Goal: Information Seeking & Learning: Learn about a topic

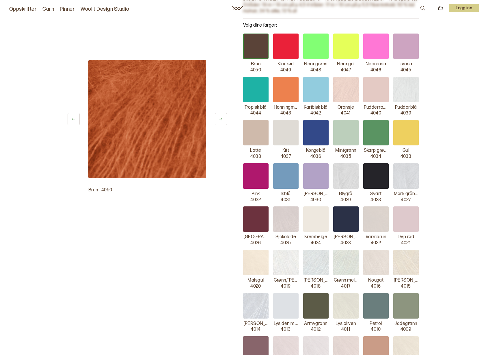
scroll to position [137, 0]
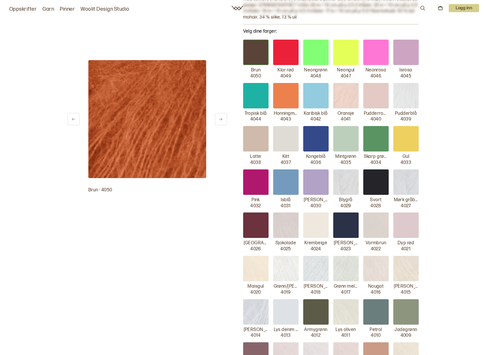
click at [47, 8] on link "Garn" at bounding box center [48, 9] width 12 height 8
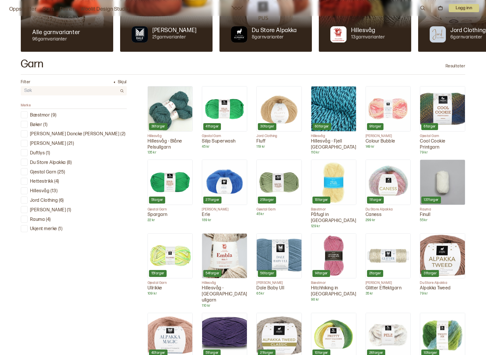
scroll to position [120, 0]
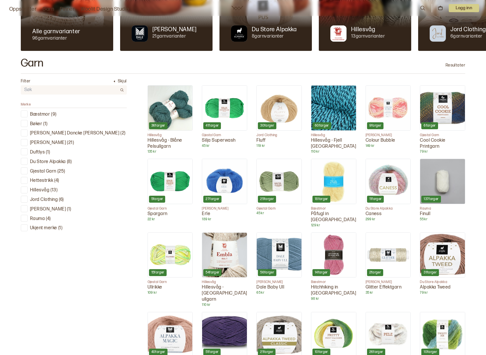
click at [26, 142] on div at bounding box center [24, 141] width 5 height 5
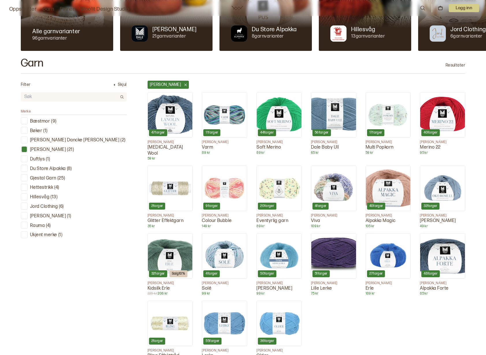
click at [171, 241] on img at bounding box center [170, 255] width 45 height 45
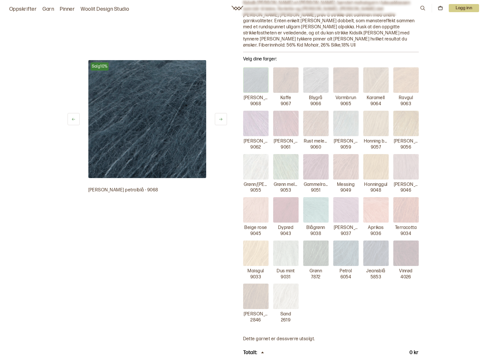
scroll to position [111, 0]
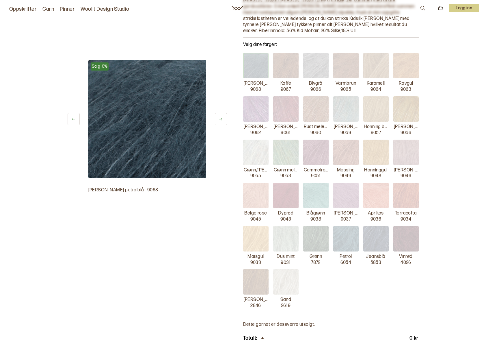
click at [295, 62] on img at bounding box center [285, 65] width 25 height 25
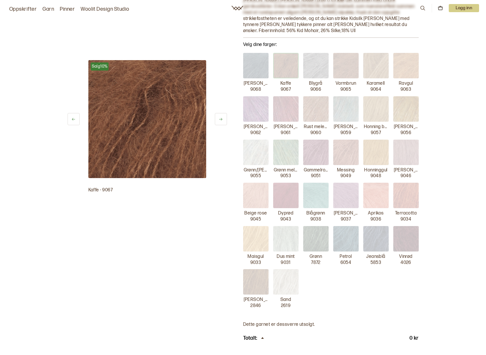
click at [344, 59] on img at bounding box center [345, 65] width 25 height 25
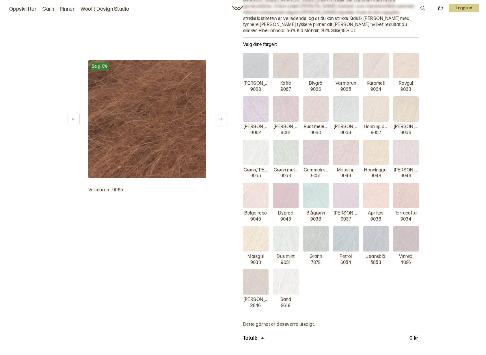
click at [376, 59] on img at bounding box center [375, 65] width 25 height 25
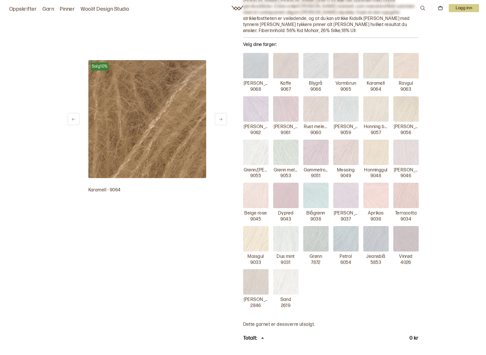
click at [263, 269] on img at bounding box center [255, 281] width 25 height 25
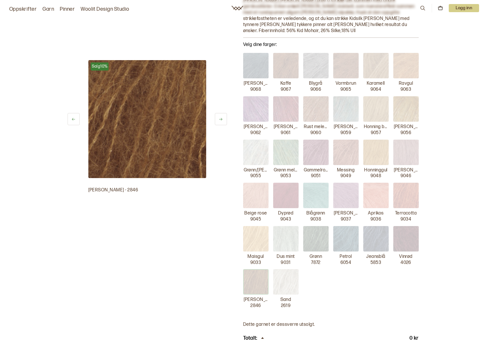
click at [351, 229] on img at bounding box center [345, 238] width 25 height 25
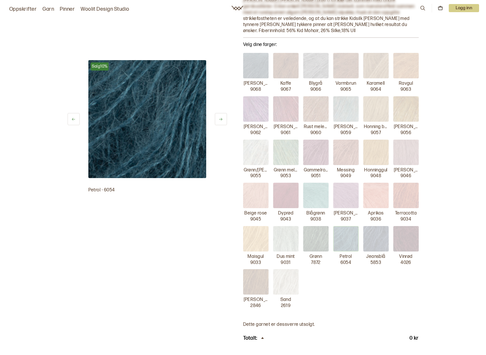
click at [321, 228] on img at bounding box center [315, 238] width 25 height 25
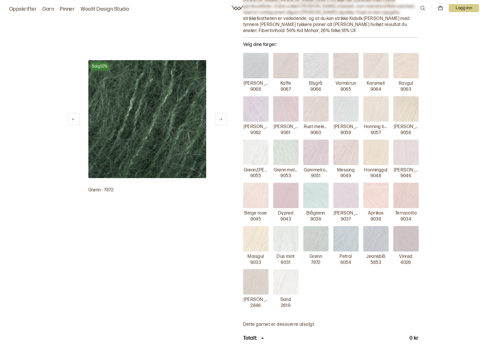
click at [314, 188] on img at bounding box center [315, 195] width 25 height 25
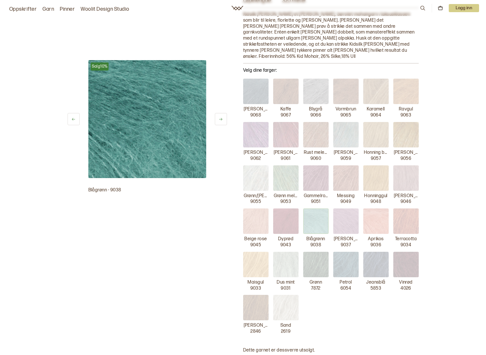
scroll to position [83, 0]
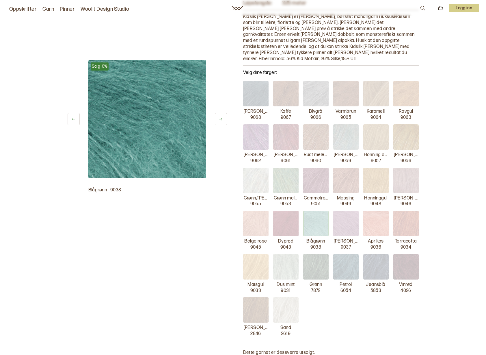
click at [285, 84] on img at bounding box center [285, 93] width 25 height 25
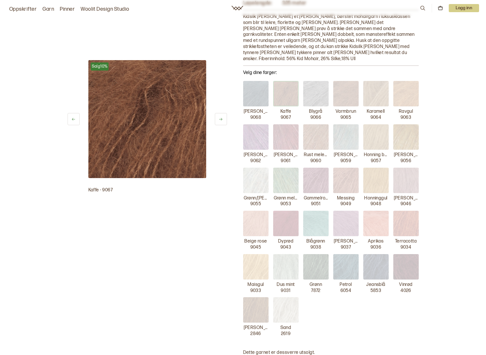
click at [344, 87] on img at bounding box center [345, 93] width 25 height 25
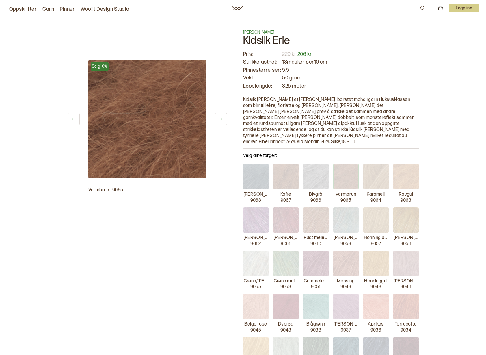
scroll to position [0, 0]
click at [370, 170] on img at bounding box center [375, 176] width 25 height 25
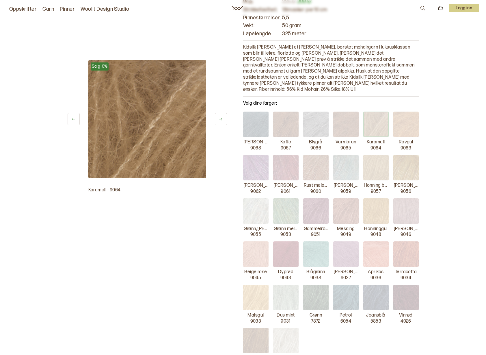
scroll to position [126, 0]
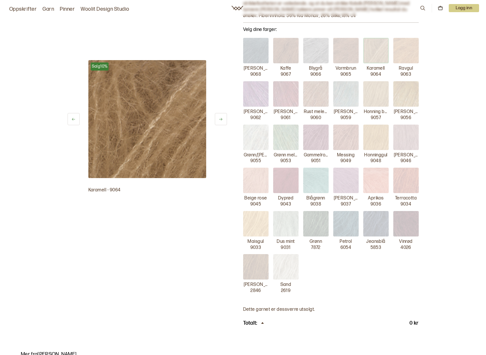
click at [285, 258] on img at bounding box center [285, 266] width 25 height 25
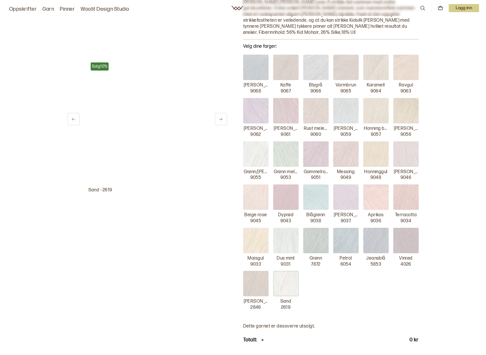
scroll to position [101, 0]
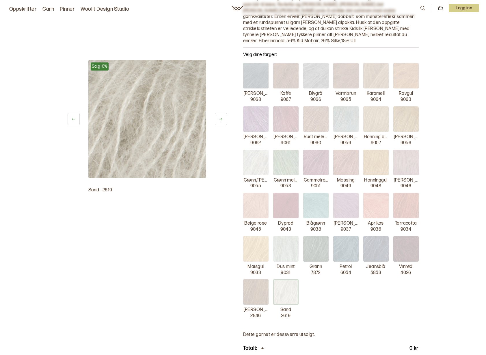
click at [260, 199] on img at bounding box center [255, 205] width 25 height 25
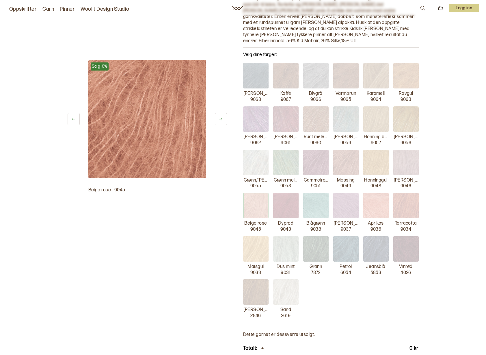
click at [372, 72] on img at bounding box center [375, 75] width 25 height 25
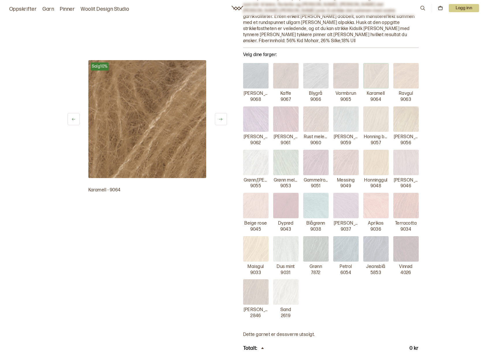
click at [352, 72] on img at bounding box center [345, 75] width 25 height 25
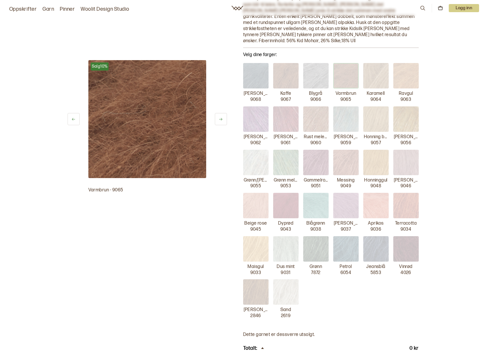
click at [294, 71] on img at bounding box center [285, 75] width 25 height 25
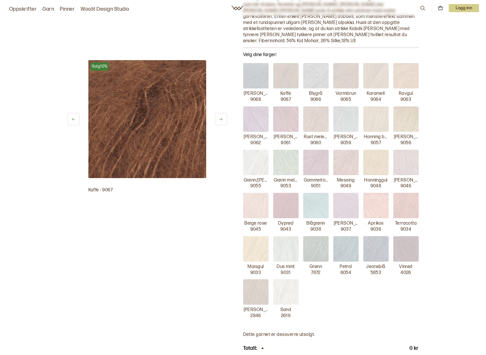
click at [344, 67] on img at bounding box center [345, 75] width 25 height 25
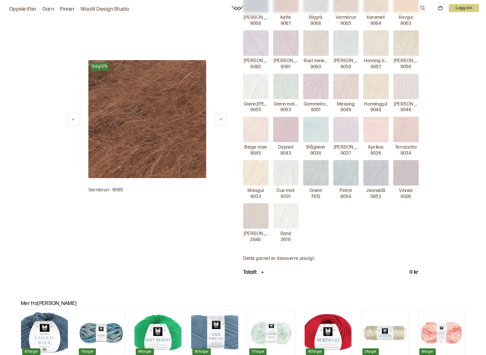
scroll to position [66, 0]
